Goal: Task Accomplishment & Management: Use online tool/utility

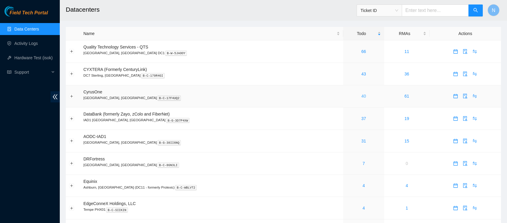
click at [362, 95] on link "40" at bounding box center [364, 96] width 5 height 5
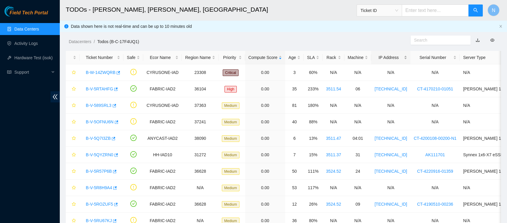
click at [390, 56] on div "IP Address" at bounding box center [391, 57] width 33 height 7
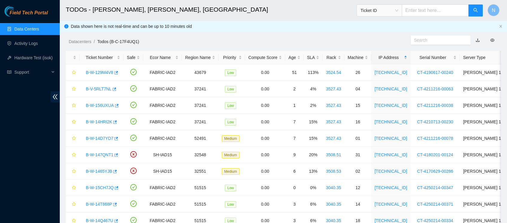
click at [399, 11] on span "Ticket ID" at bounding box center [380, 10] width 38 height 9
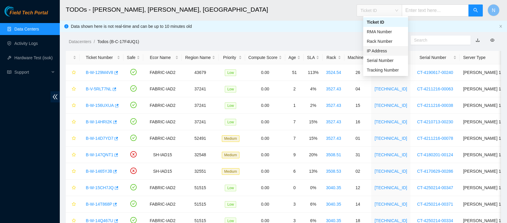
click at [389, 50] on div "IP Address" at bounding box center [386, 51] width 38 height 7
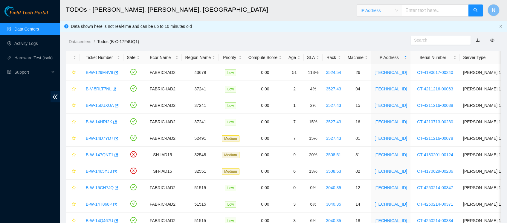
click at [429, 13] on input "text" at bounding box center [435, 10] width 67 height 12
paste input "23.207.199.186"
type input "23.207.199.186"
click at [471, 9] on button "button" at bounding box center [476, 10] width 14 height 12
